Goal: Task Accomplishment & Management: Manage account settings

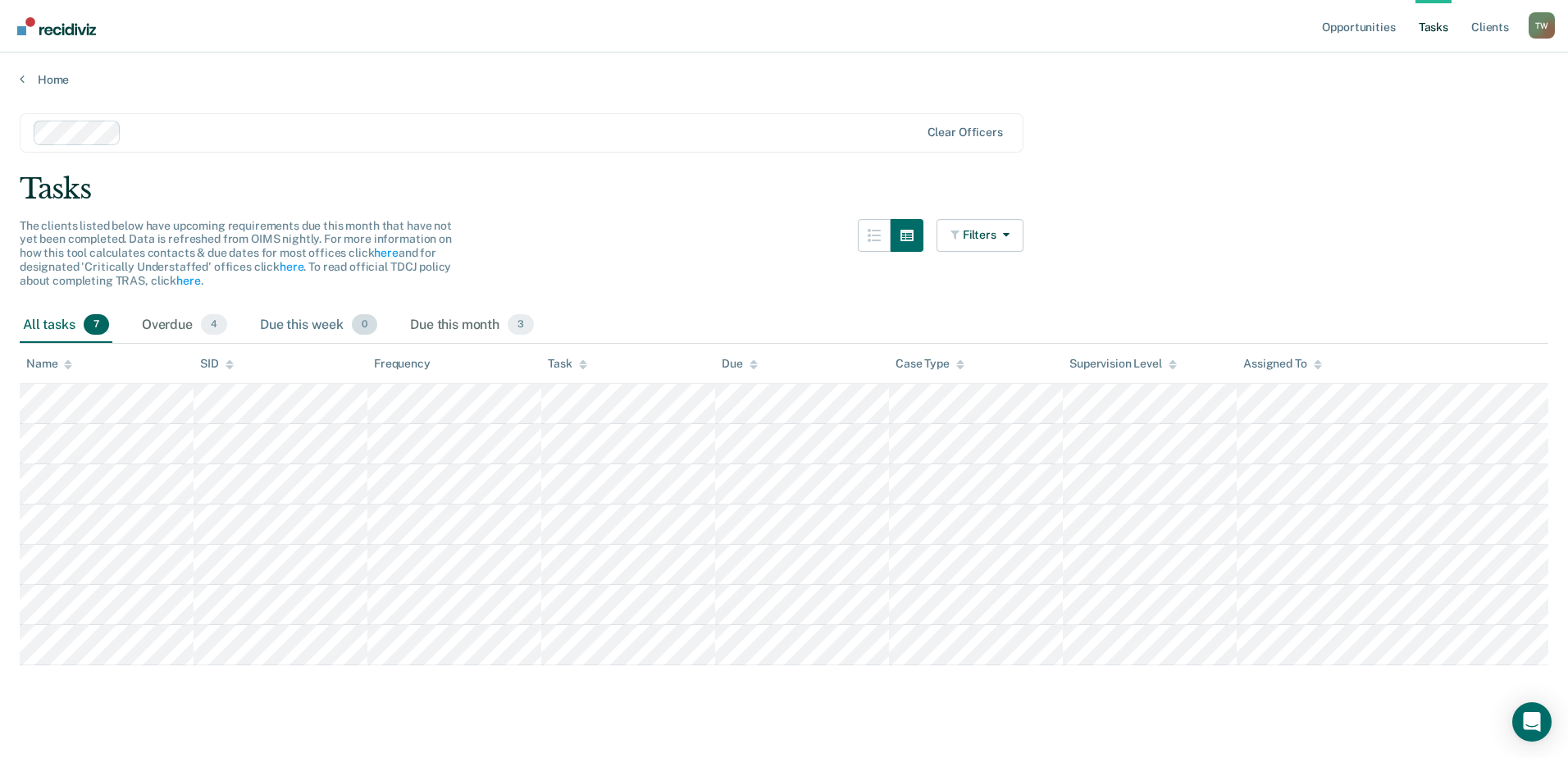
click at [294, 320] on div "Due this week 0" at bounding box center [318, 326] width 123 height 36
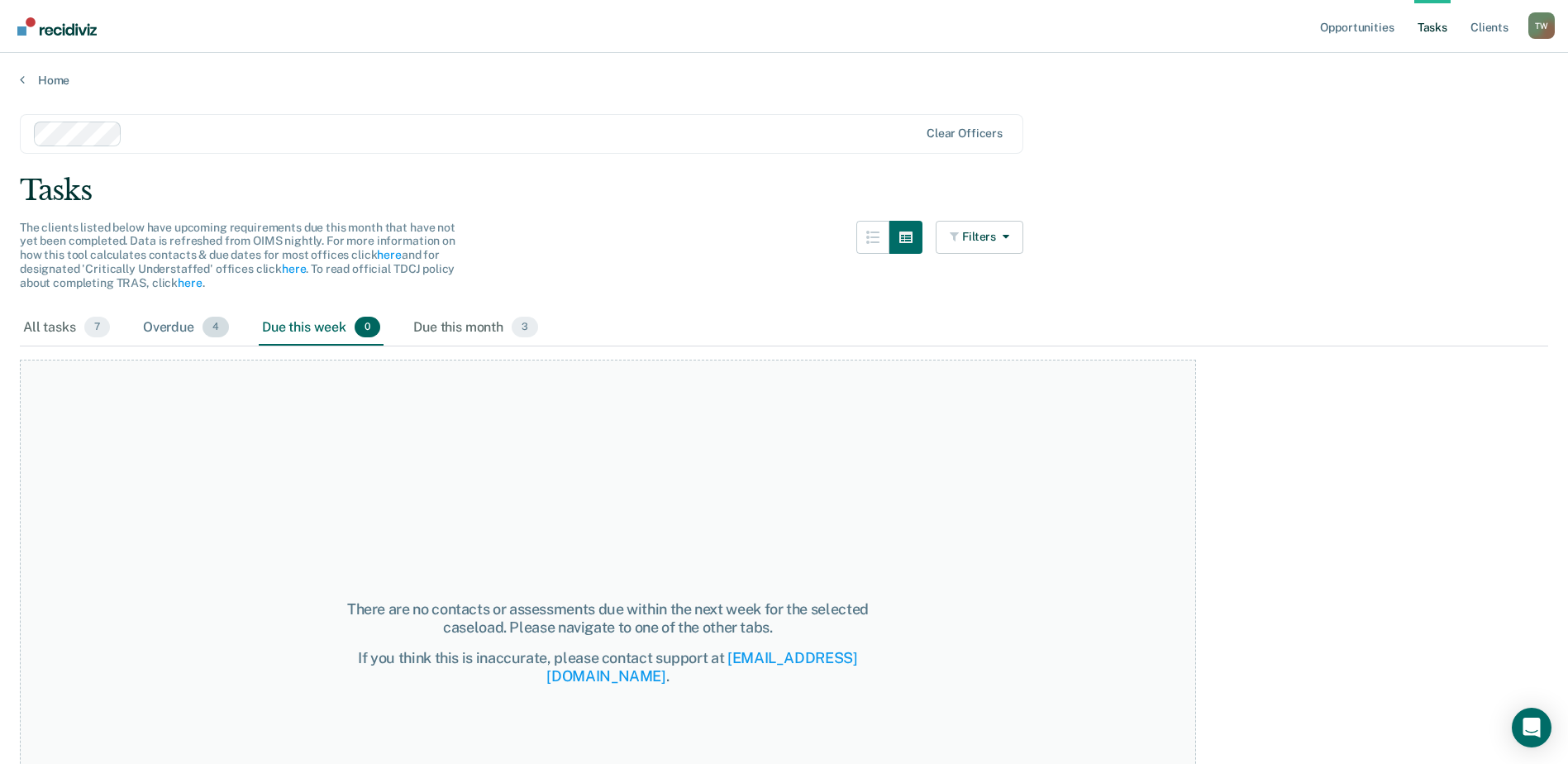
click at [187, 325] on div "Overdue 4" at bounding box center [185, 328] width 93 height 37
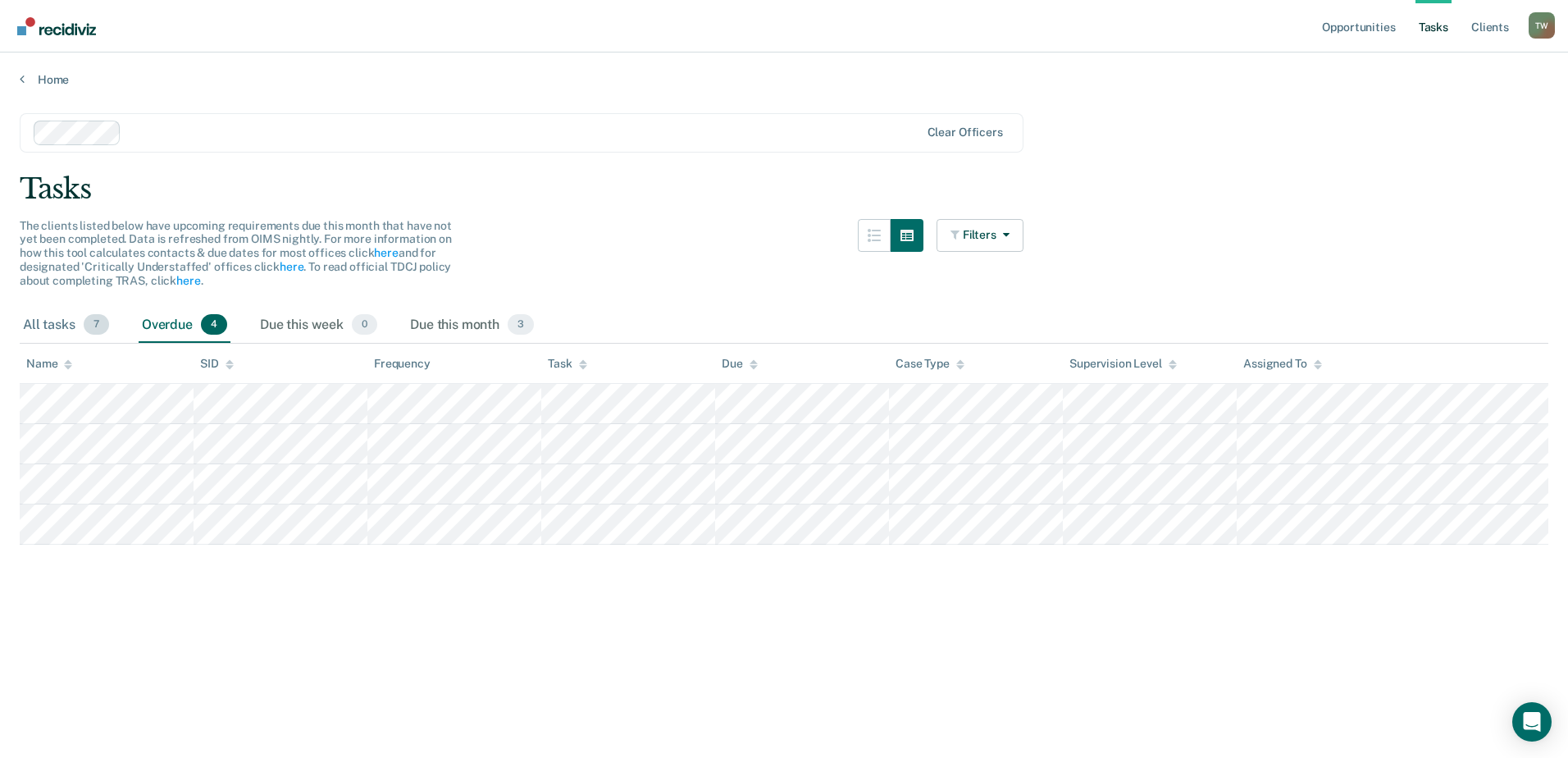
click at [51, 323] on div "All tasks 7" at bounding box center [66, 326] width 93 height 36
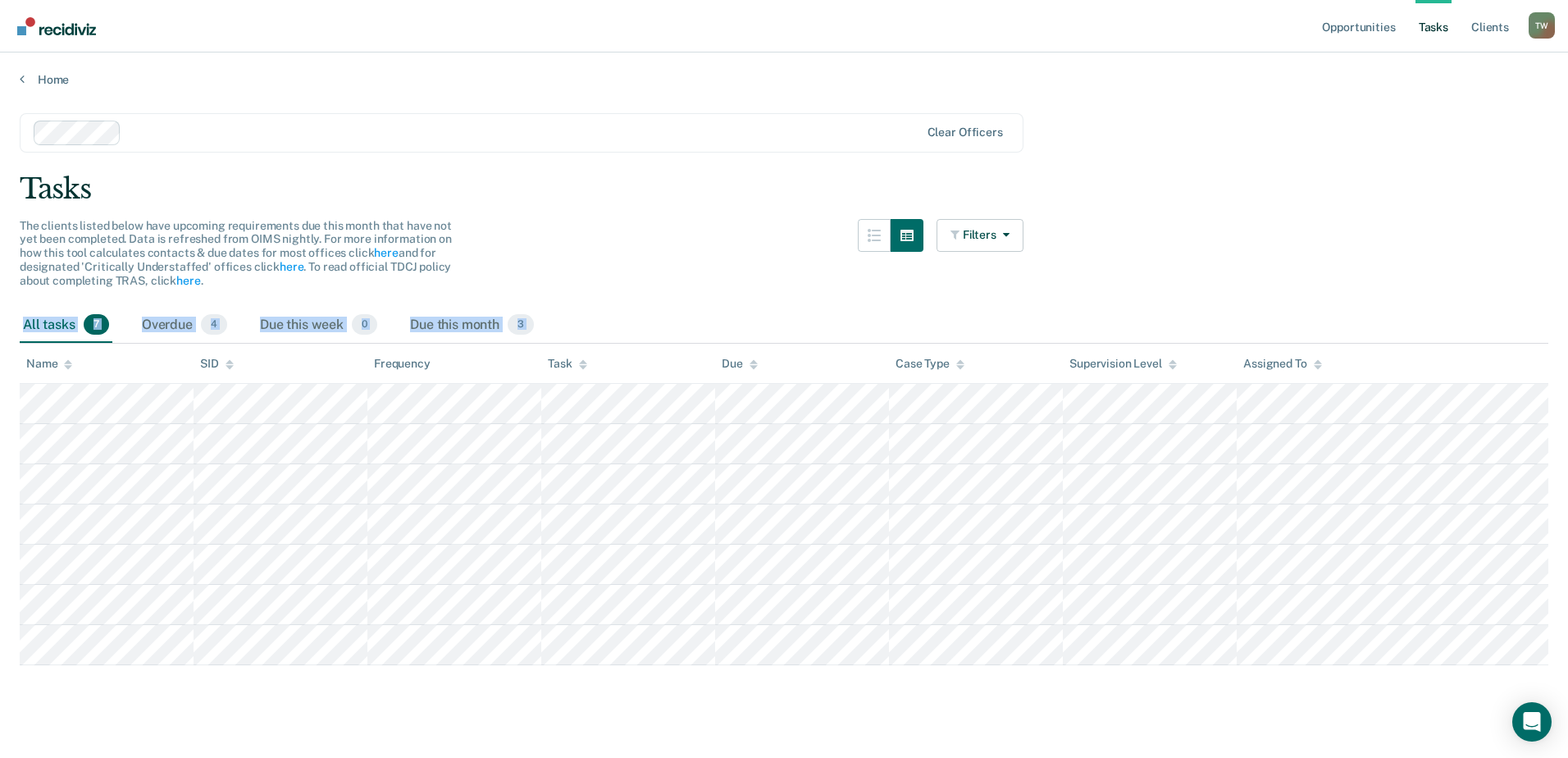
click at [1234, 0] on html "Looks like you’re using Internet Explorer 11. For faster loading and a better e…" at bounding box center [784, 379] width 1568 height 758
